Goal: Transaction & Acquisition: Subscribe to service/newsletter

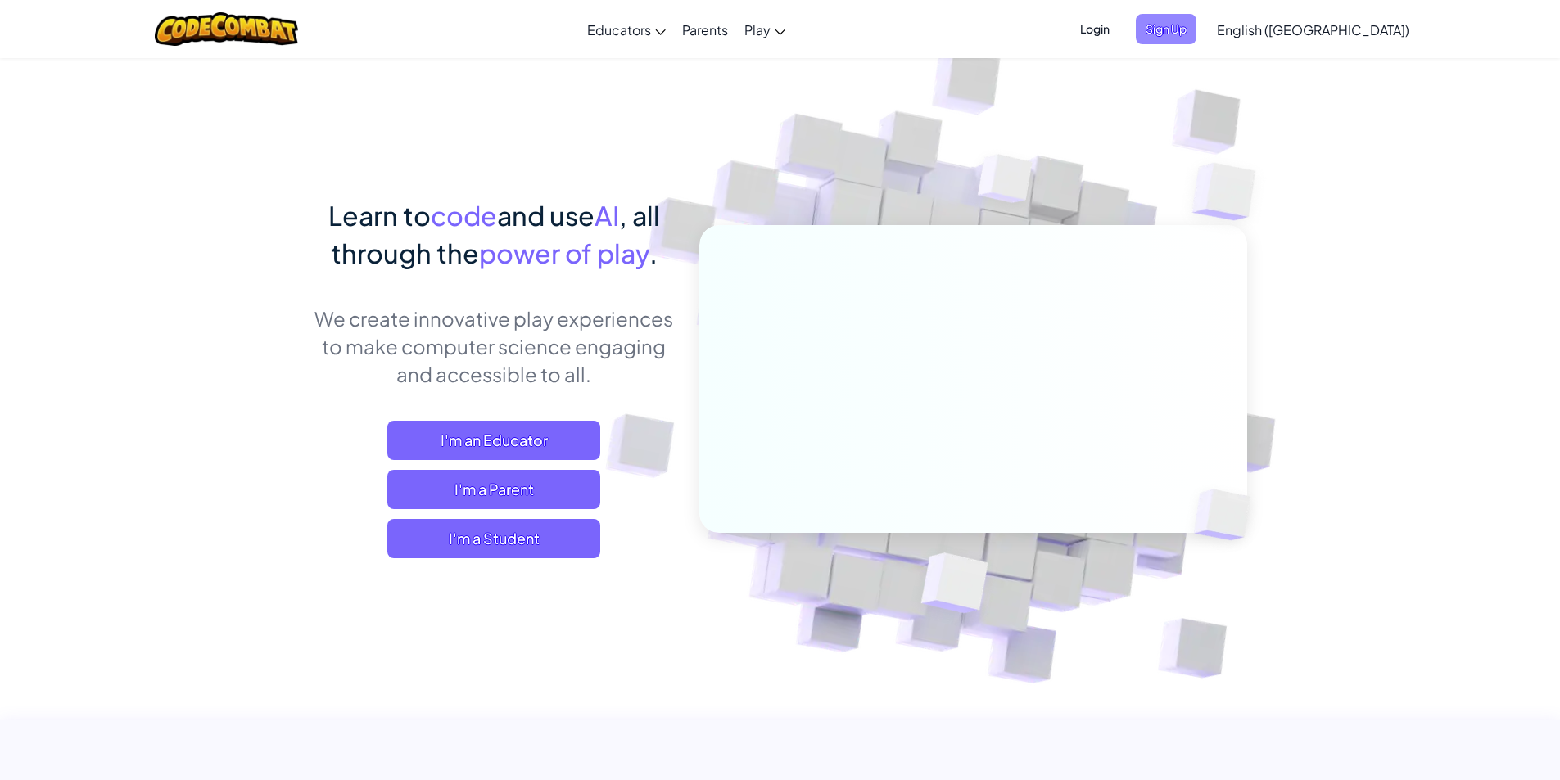
click at [1196, 22] on span "Sign Up" at bounding box center [1166, 29] width 61 height 30
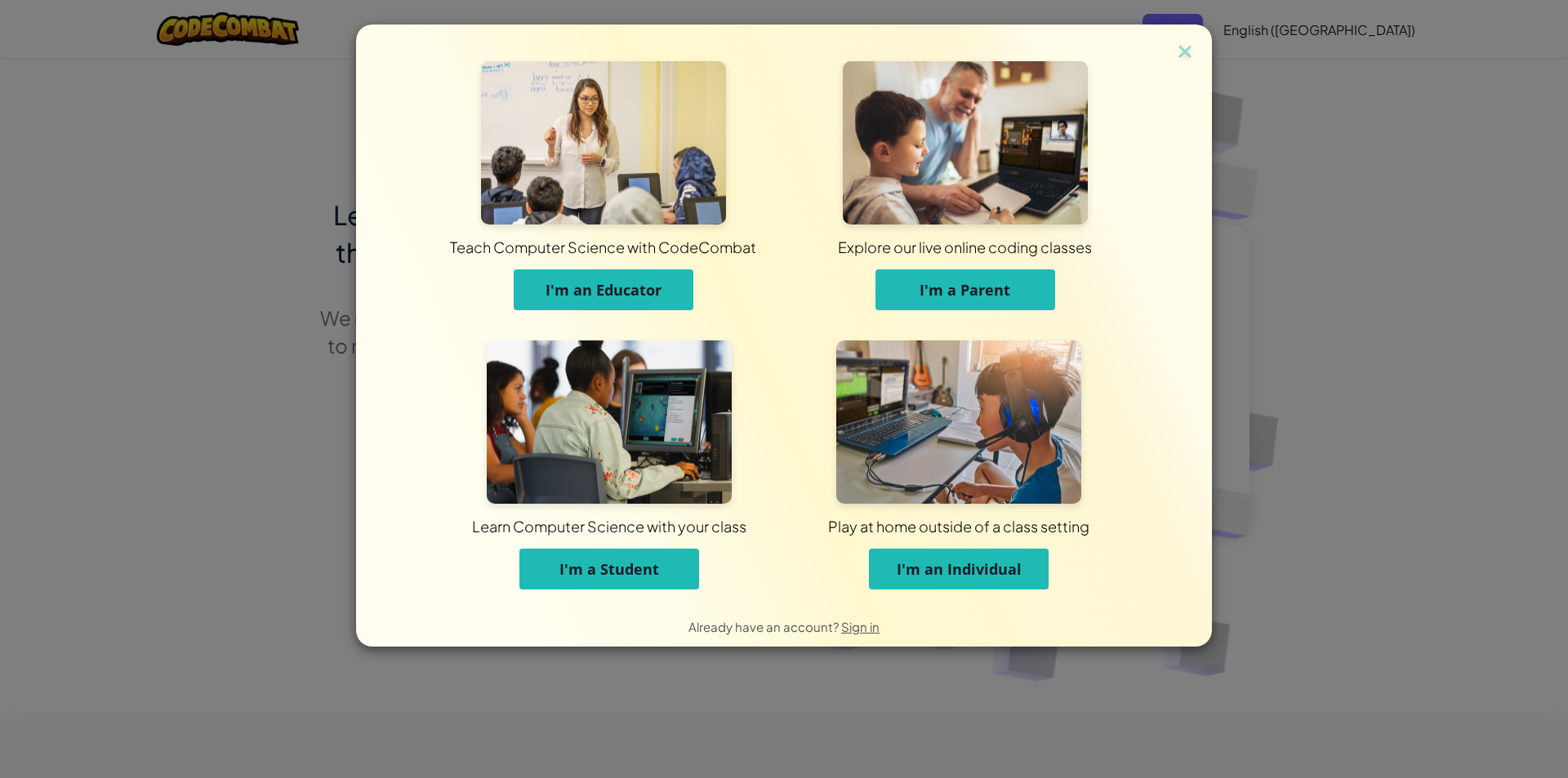
click at [955, 565] on span "I'm an Individual" at bounding box center [959, 570] width 125 height 20
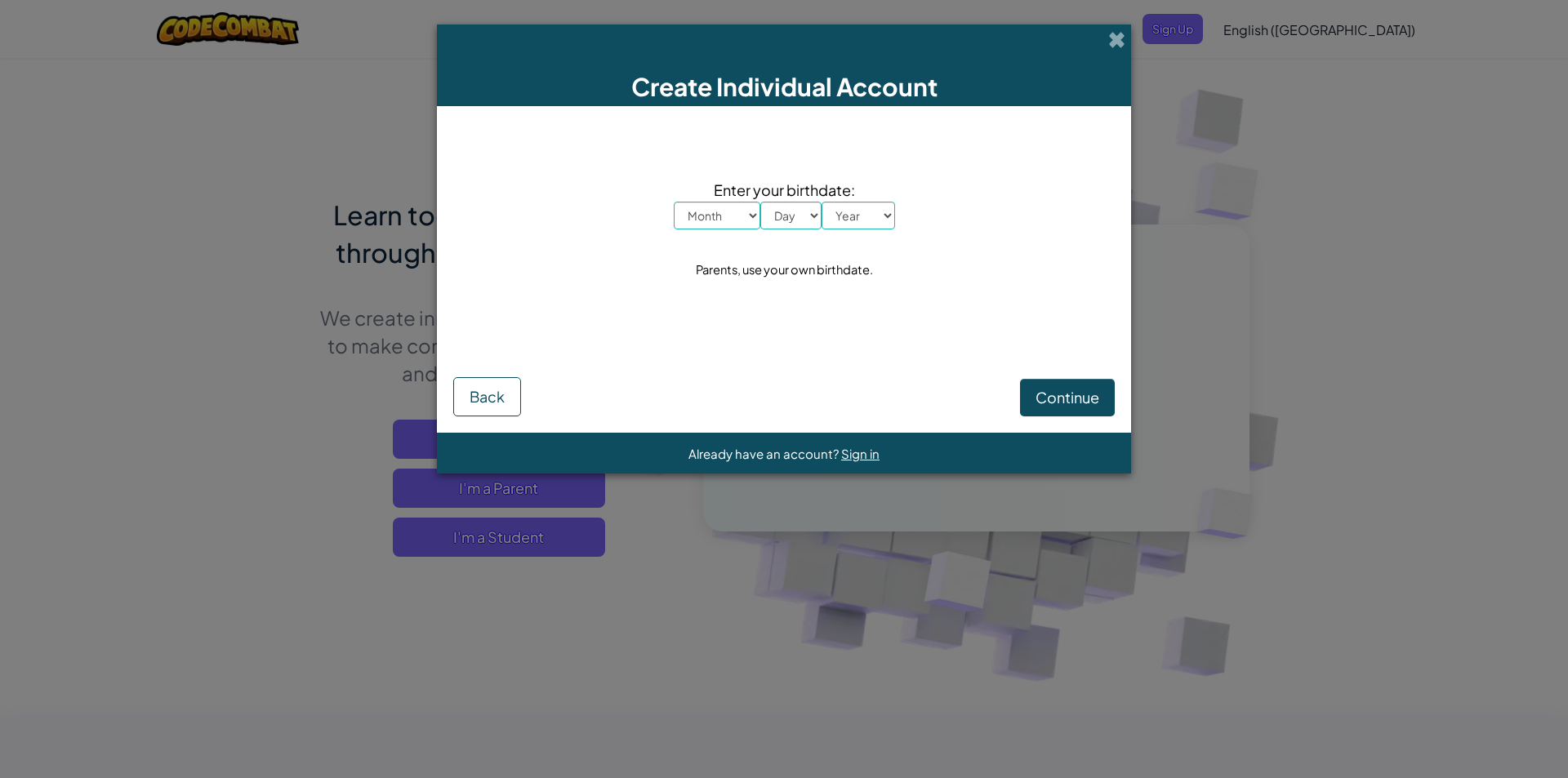
click at [712, 209] on select "Month January February March April May June July August September October Novem…" at bounding box center [717, 215] width 87 height 28
select select "1"
click at [674, 201] on select "Month January February March April May June July August September October Novem…" at bounding box center [717, 215] width 87 height 28
click at [813, 220] on select "Day 1 2 3 4 5 6 7 8 9 10 11 12 13 14 15 16 17 18 19 20 21 22 23 24 25 26 27 28 …" at bounding box center [790, 215] width 61 height 28
select select "1"
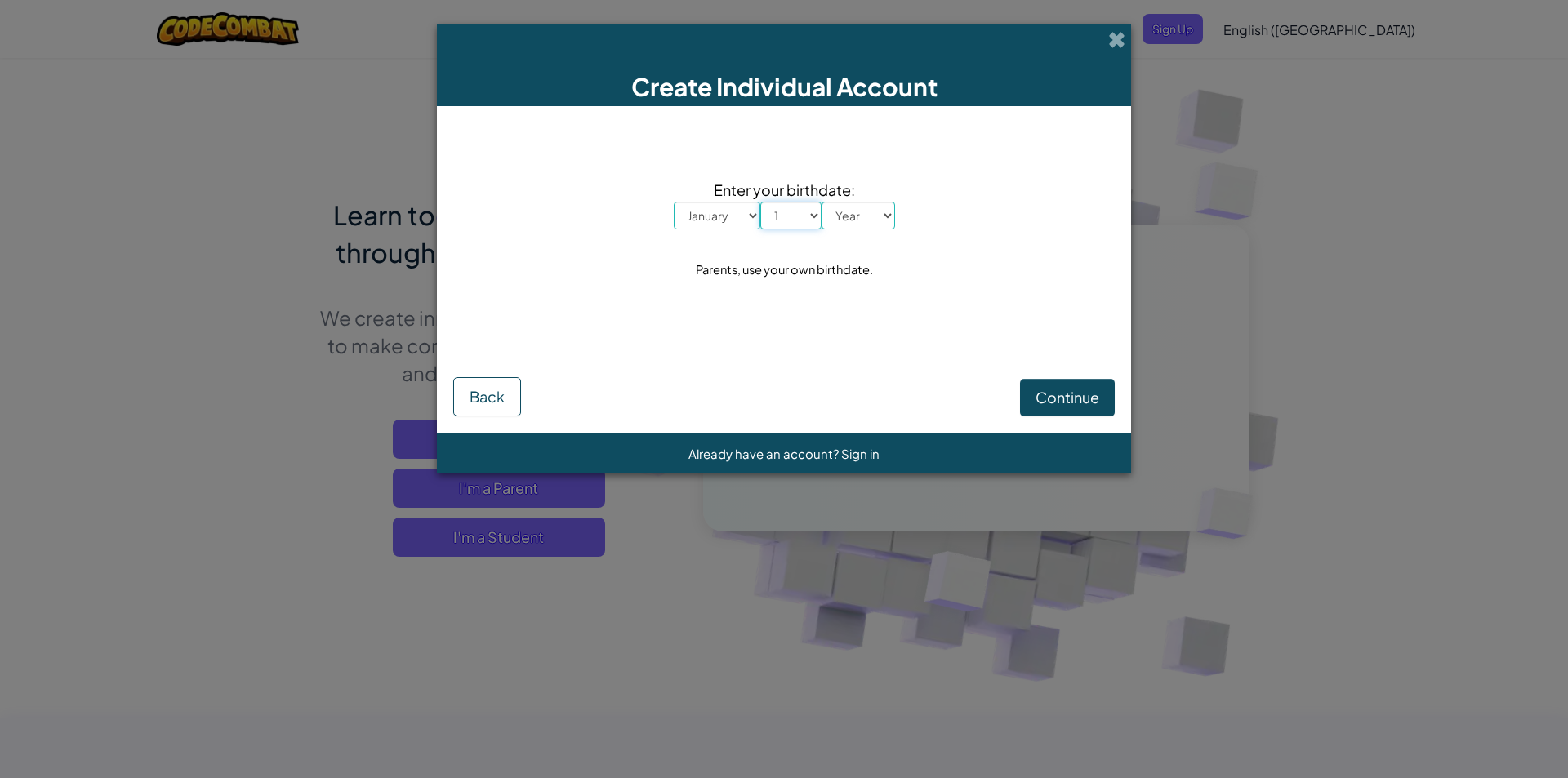
click at [760, 201] on select "Day 1 2 3 4 5 6 7 8 9 10 11 12 13 14 15 16 17 18 19 20 21 22 23 24 25 26 27 28 …" at bounding box center [790, 215] width 61 height 28
click at [911, 210] on div "Enter your birthdate: Month January February March April May June July August S…" at bounding box center [784, 230] width 661 height 215
click at [870, 227] on select "Year [DATE] 2024 2023 2022 2021 2020 2019 2018 2017 2016 2015 2014 2013 2012 20…" at bounding box center [859, 215] width 74 height 28
select select "1980"
click at [822, 201] on select "Year [DATE] 2024 2023 2022 2021 2020 2019 2018 2017 2016 2015 2014 2013 2012 20…" at bounding box center [859, 215] width 74 height 28
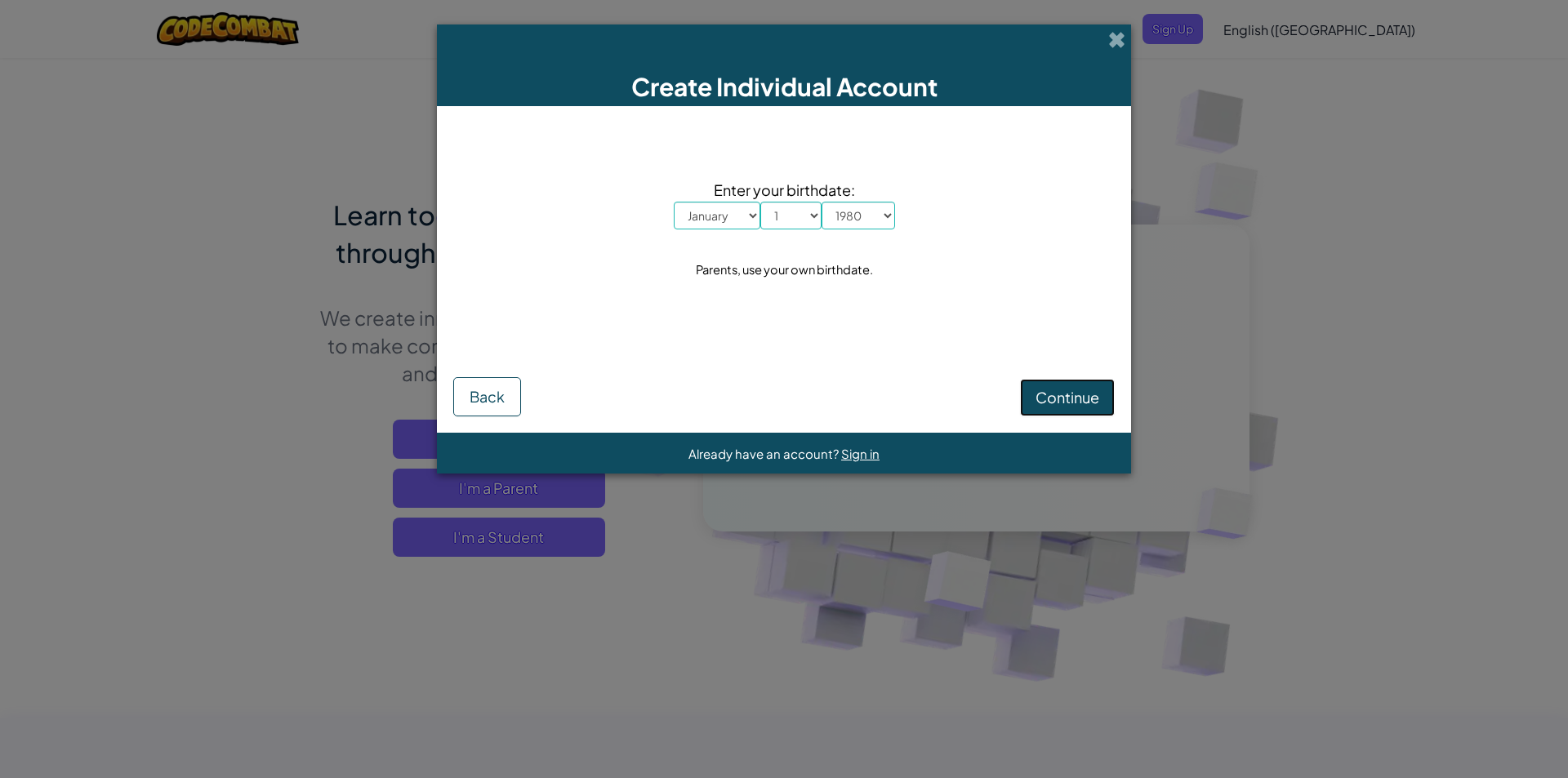
click at [1058, 390] on span "Continue" at bounding box center [1067, 397] width 64 height 19
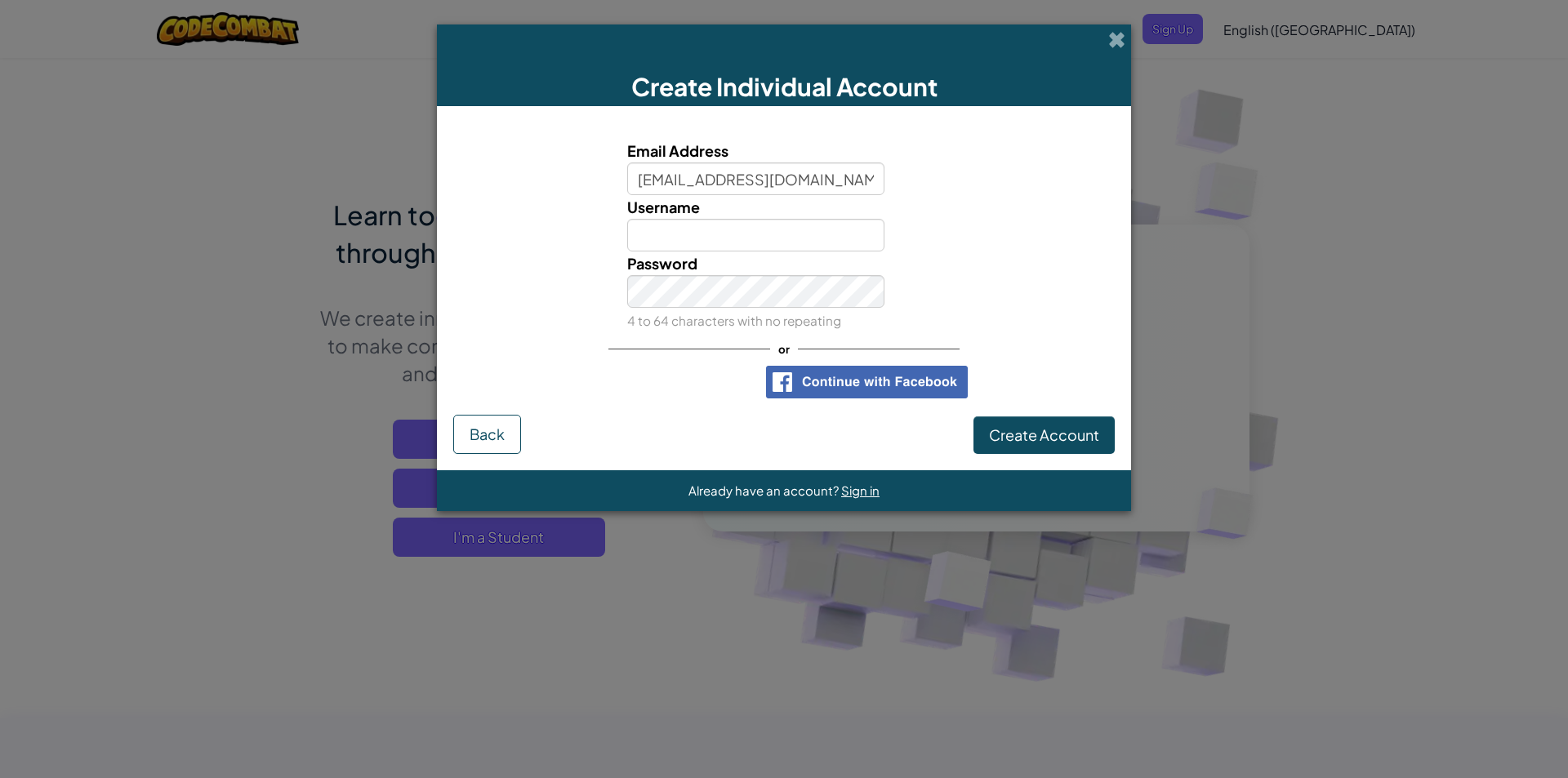
type input "zumasfur2@gmail.com"
click at [716, 228] on input "Username" at bounding box center [756, 234] width 258 height 33
click at [1080, 177] on link "Sign in" at bounding box center [1079, 171] width 34 height 15
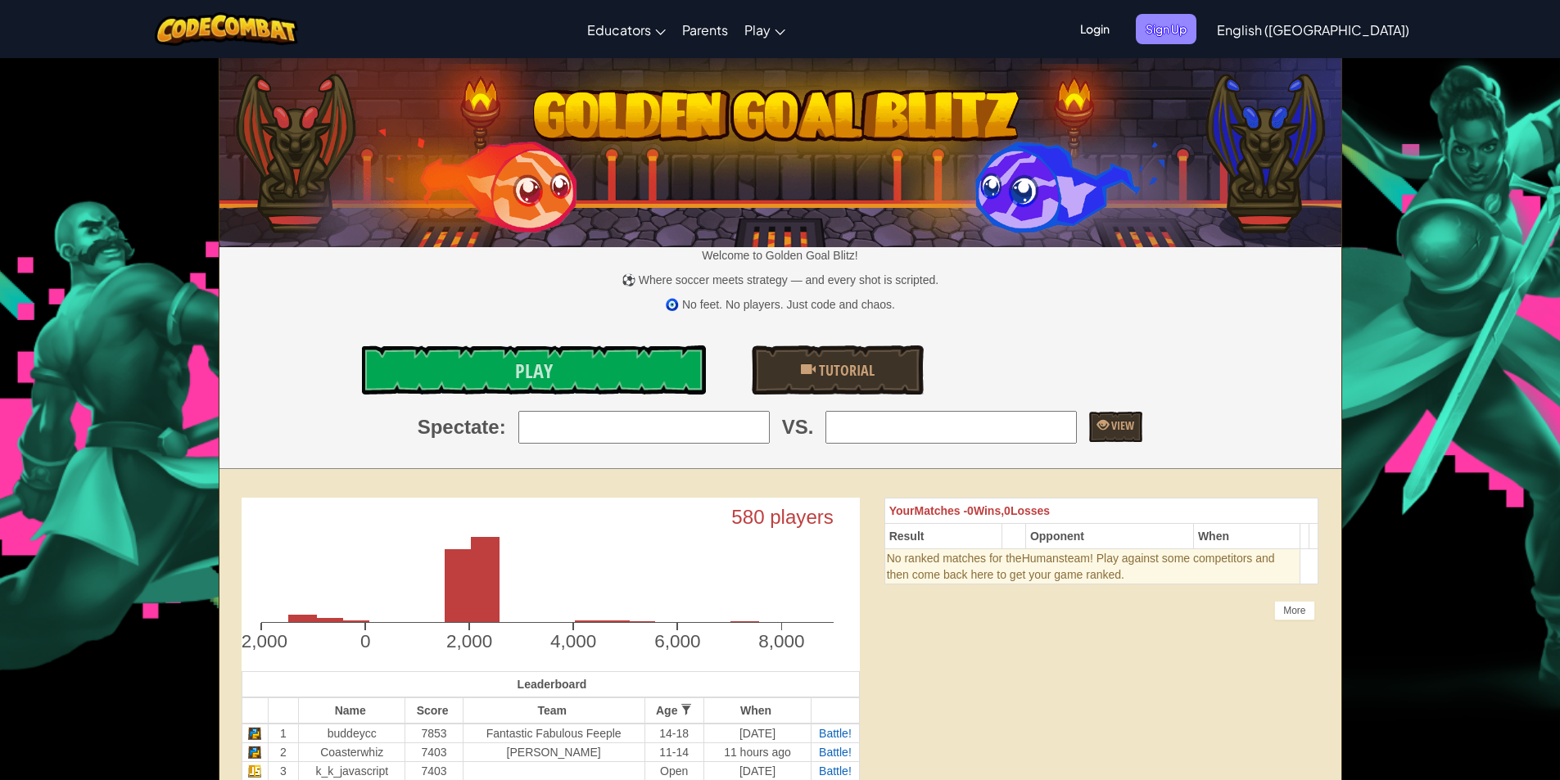
click at [1196, 30] on span "Sign Up" at bounding box center [1166, 29] width 61 height 30
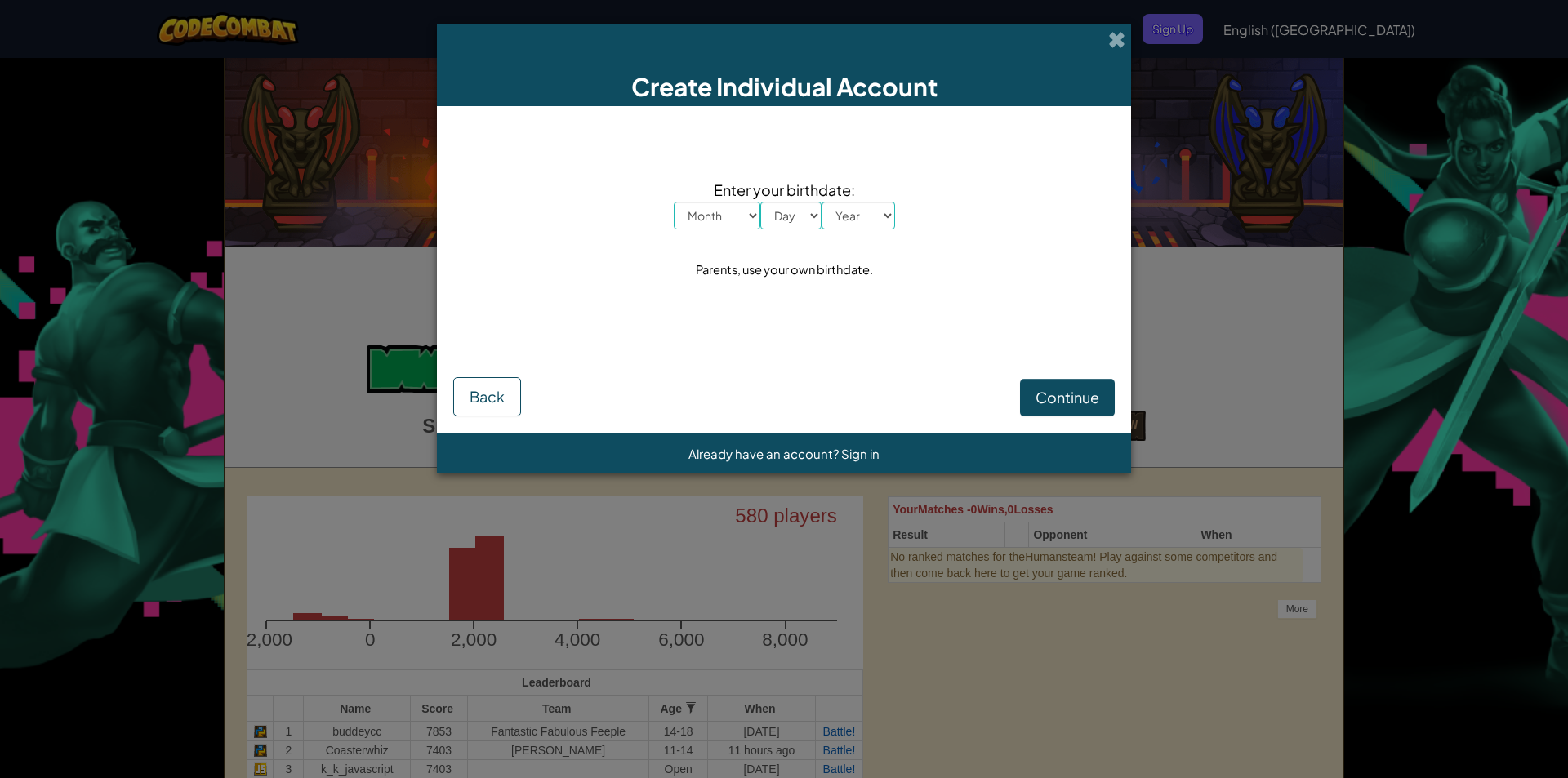
click at [799, 231] on div "Enter your birthdate: Month January February March April May June July August S…" at bounding box center [784, 230] width 661 height 215
click at [740, 199] on span "Enter your birthdate:" at bounding box center [785, 191] width 221 height 24
click at [735, 221] on select "Month January February March April May June July August September October Novem…" at bounding box center [717, 215] width 87 height 28
select select "1"
click at [674, 201] on select "Month January February March April May June July August September October Novem…" at bounding box center [717, 215] width 87 height 28
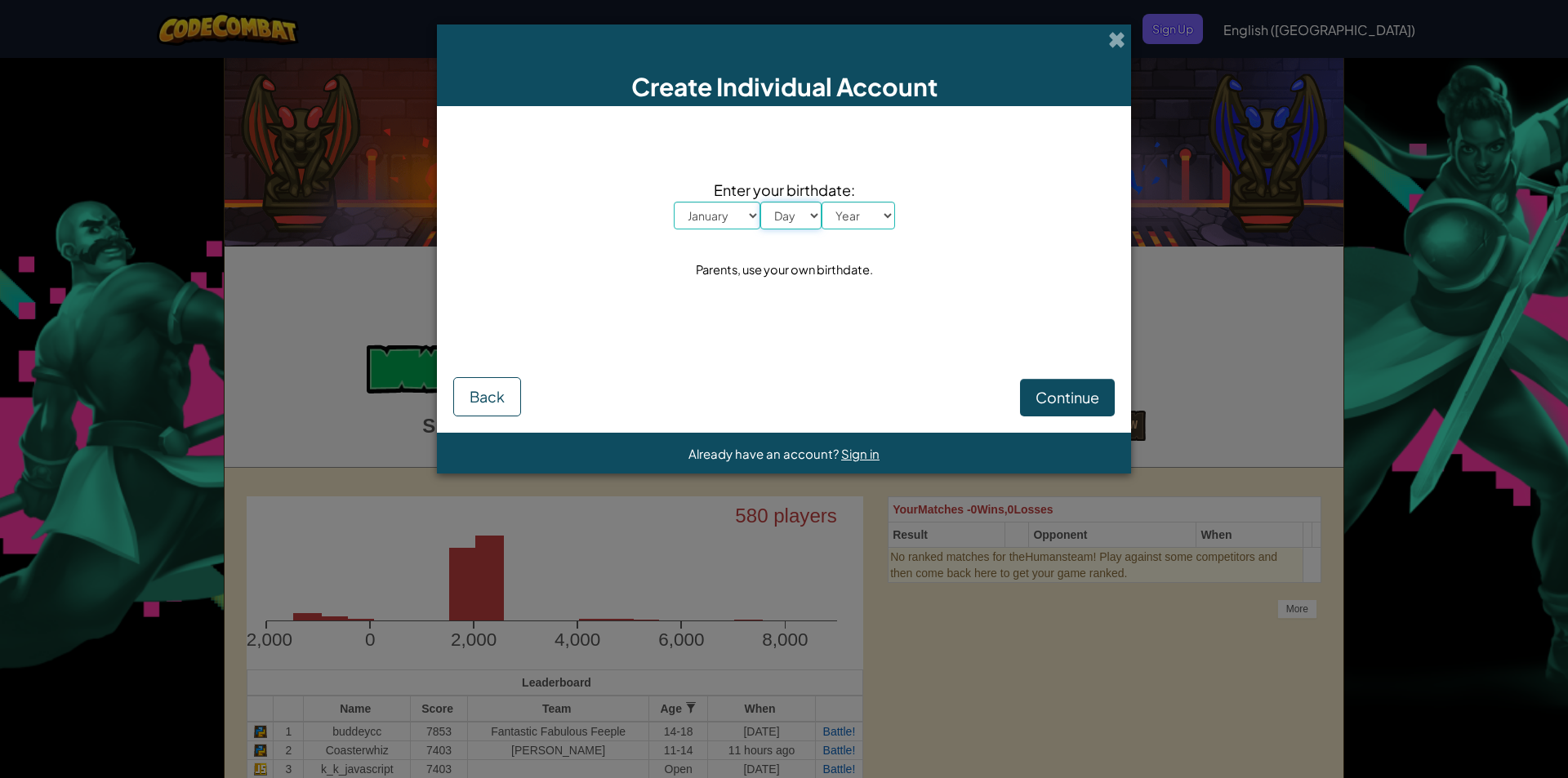
click at [809, 216] on select "Day 1 2 3 4 5 6 7 8 9 10 11 12 13 14 15 16 17 18 19 20 21 22 23 24 25 26 27 28 …" at bounding box center [790, 215] width 61 height 28
select select "1"
click at [760, 201] on select "Day 1 2 3 4 5 6 7 8 9 10 11 12 13 14 15 16 17 18 19 20 21 22 23 24 25 26 27 28 …" at bounding box center [790, 215] width 61 height 28
click at [871, 215] on select "Year [DATE] 2024 2023 2022 2021 2020 2019 2018 2017 2016 2015 2014 2013 2012 20…" at bounding box center [859, 215] width 74 height 28
select select "1980"
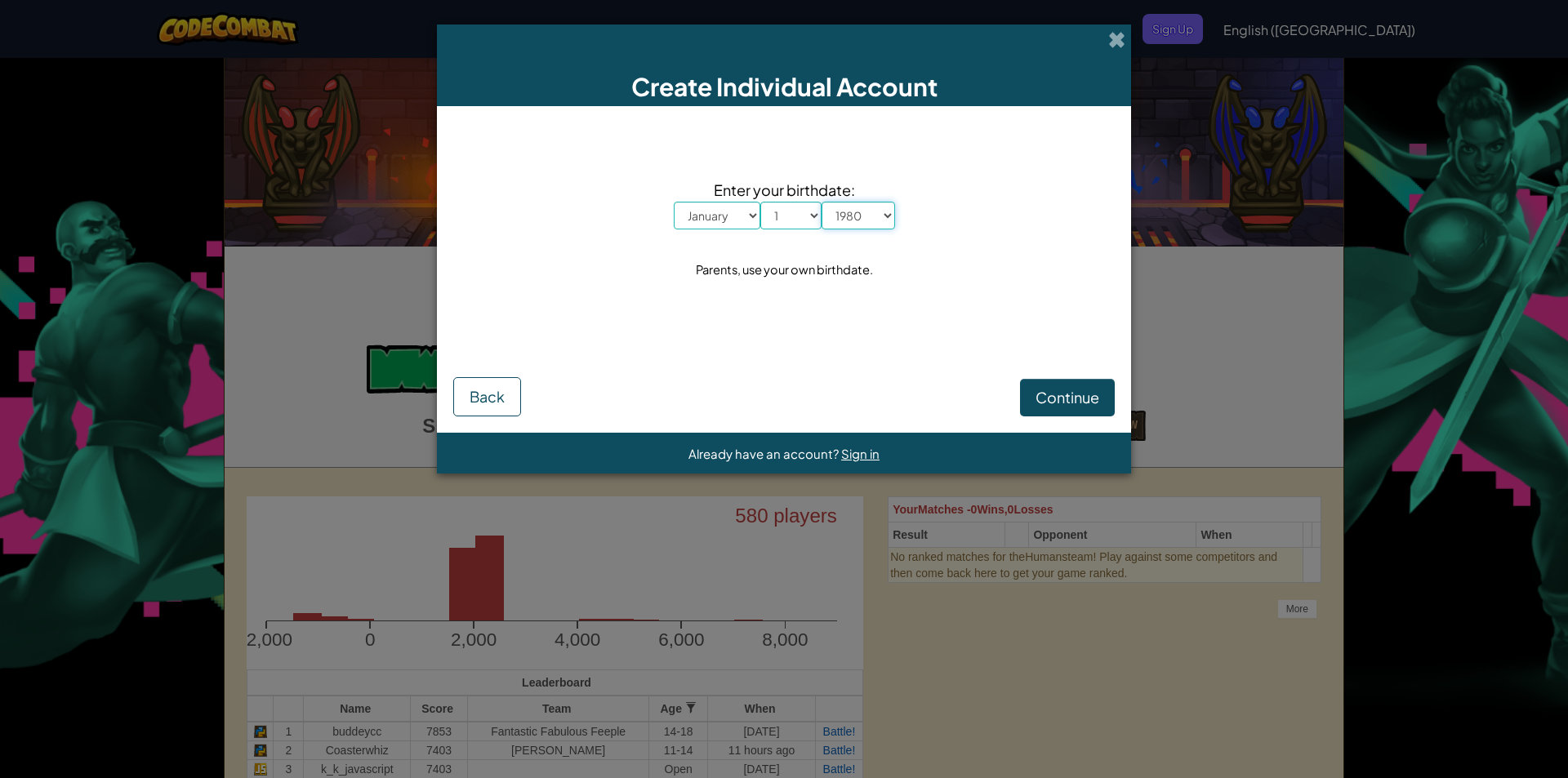
click at [822, 201] on select "Year [DATE] 2024 2023 2022 2021 2020 2019 2018 2017 2016 2015 2014 2013 2012 20…" at bounding box center [859, 215] width 74 height 28
click at [1066, 393] on span "Continue" at bounding box center [1067, 397] width 64 height 19
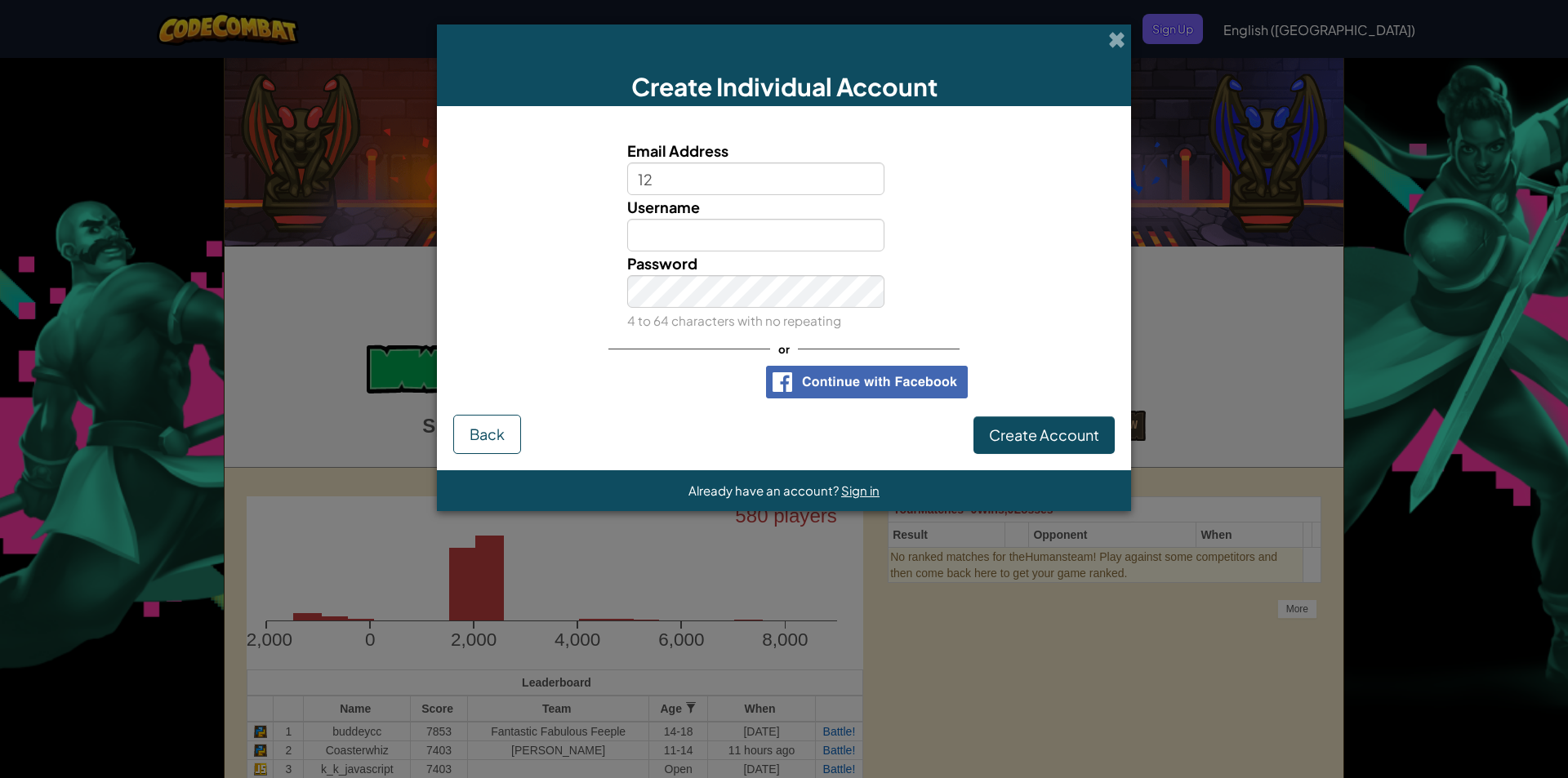
type input "1"
type input "[EMAIL_ADDRESS][DOMAIN_NAME]"
click at [839, 245] on input "Username" at bounding box center [756, 234] width 258 height 33
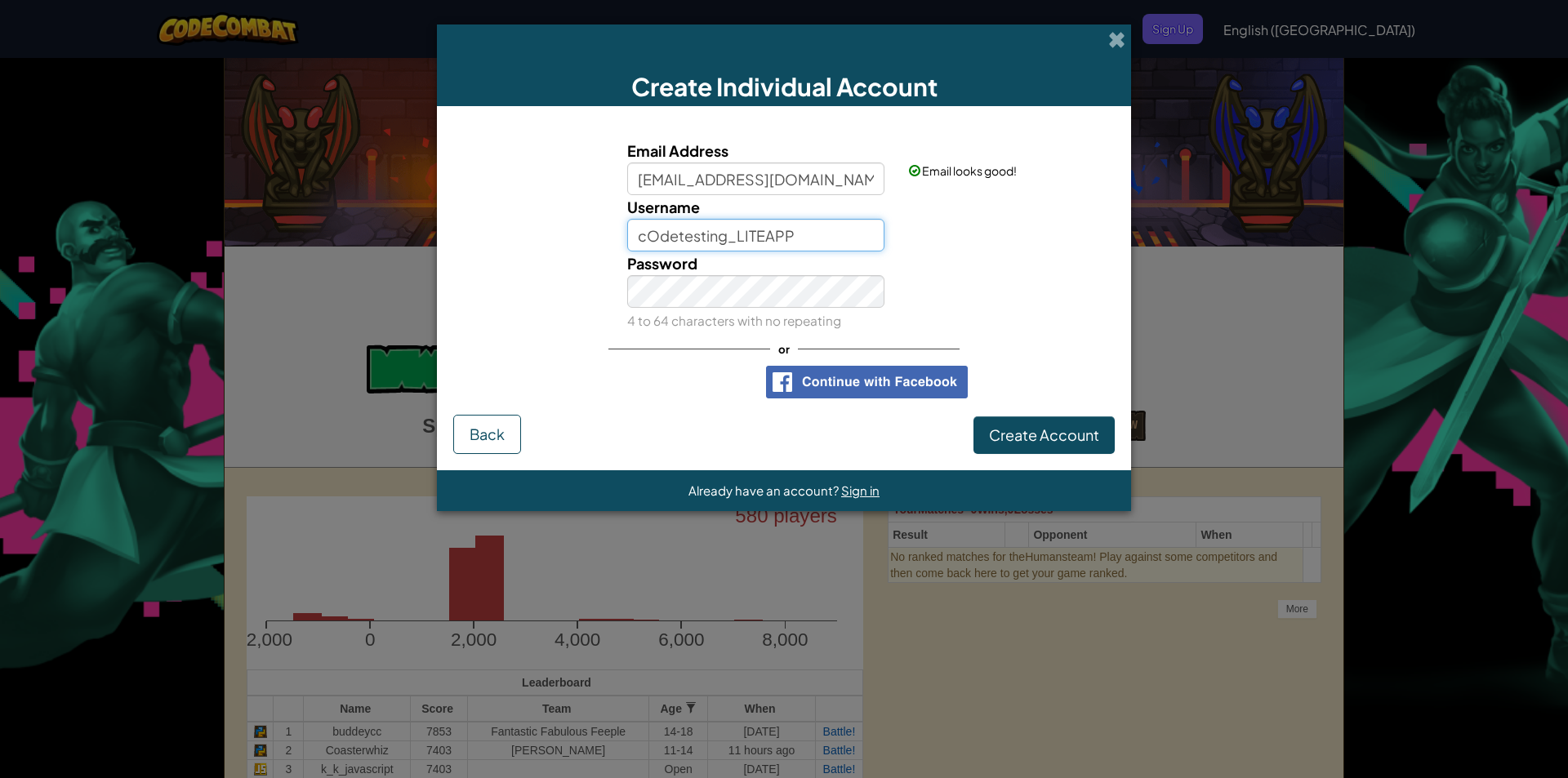
click at [660, 224] on input "cOdetesting_LITEAPP" at bounding box center [756, 234] width 258 height 33
type input "codetesting_LITEAPP"
